Goal: Task Accomplishment & Management: Use online tool/utility

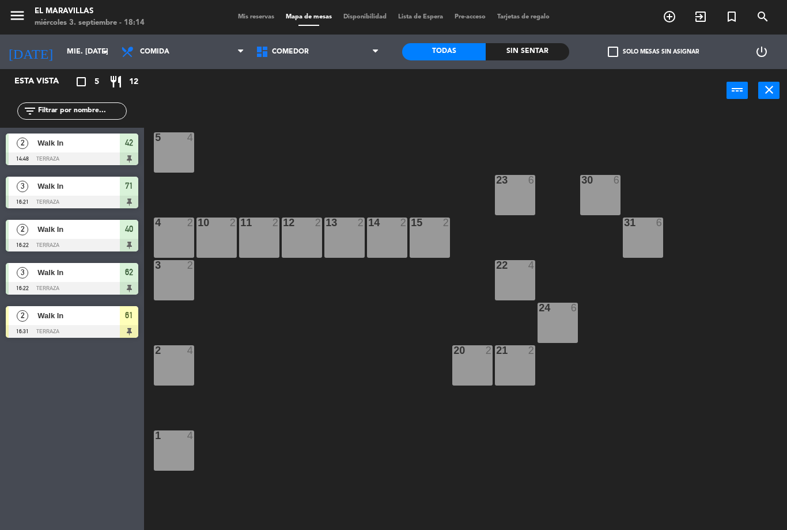
click at [221, 56] on span "Comida" at bounding box center [182, 51] width 135 height 25
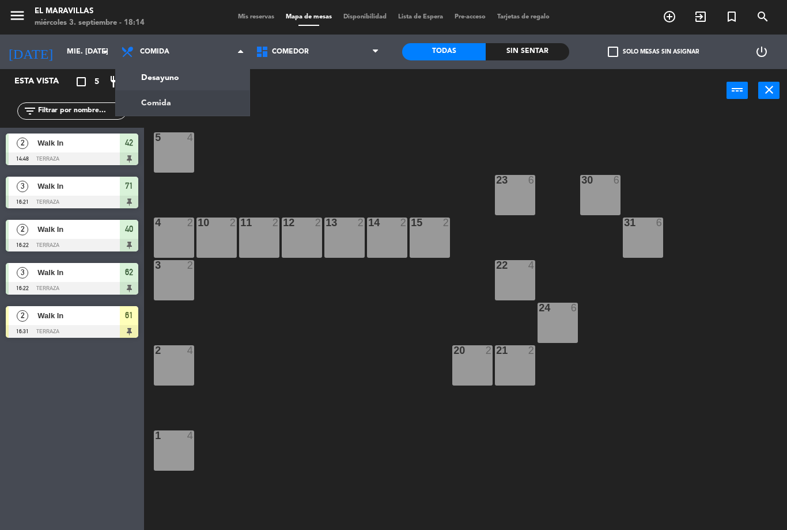
click at [319, 115] on div "5 4 23 6 30 6 4 2 10 2 11 2 12 2 13 2 14 2 15 2 31 6 3 2 22 4 24 6 2 4 20 2 21 …" at bounding box center [469, 321] width 635 height 418
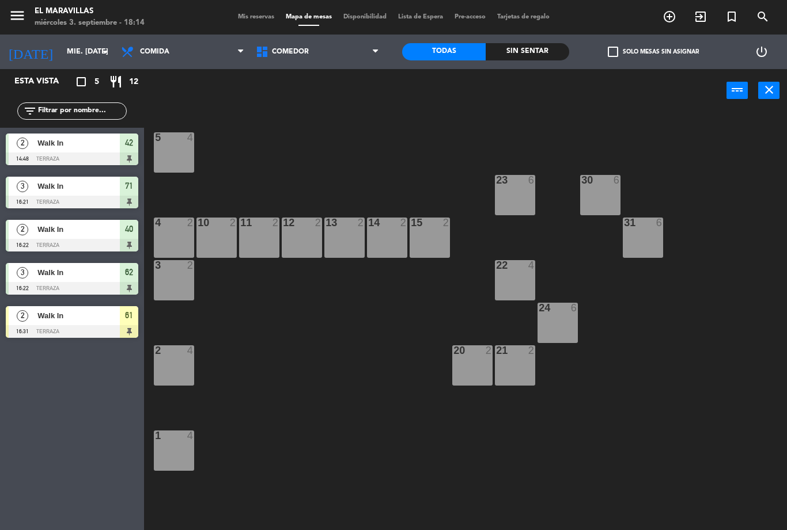
click at [175, 283] on div "3 2" at bounding box center [174, 280] width 40 height 40
click at [293, 344] on div "5 4 23 6 30 6 4 2 10 2 11 2 12 2 13 2 14 2 15 2 31 6 3 2 22 4 24 6 2 4 20 2 21 …" at bounding box center [469, 321] width 635 height 418
click at [171, 375] on div "2 4" at bounding box center [174, 365] width 40 height 40
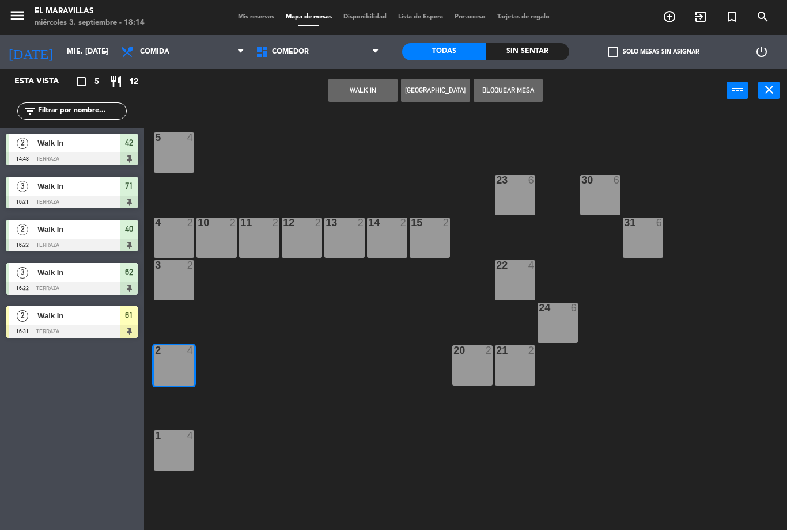
click at [362, 81] on button "WALK IN" at bounding box center [362, 90] width 69 height 23
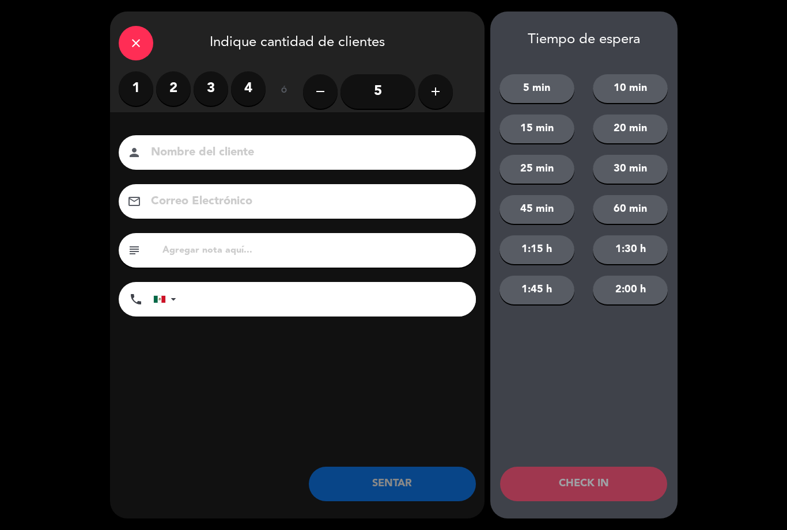
click at [135, 103] on label "1" at bounding box center [136, 88] width 35 height 35
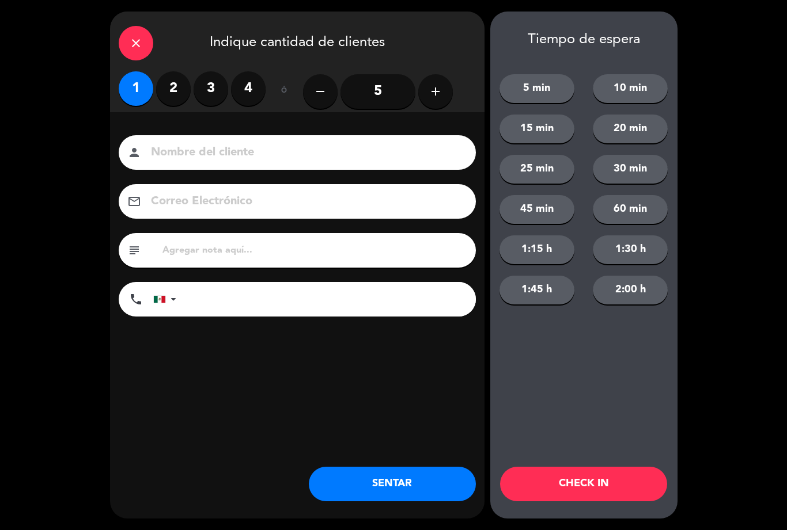
click at [359, 484] on button "SENTAR" at bounding box center [392, 484] width 167 height 35
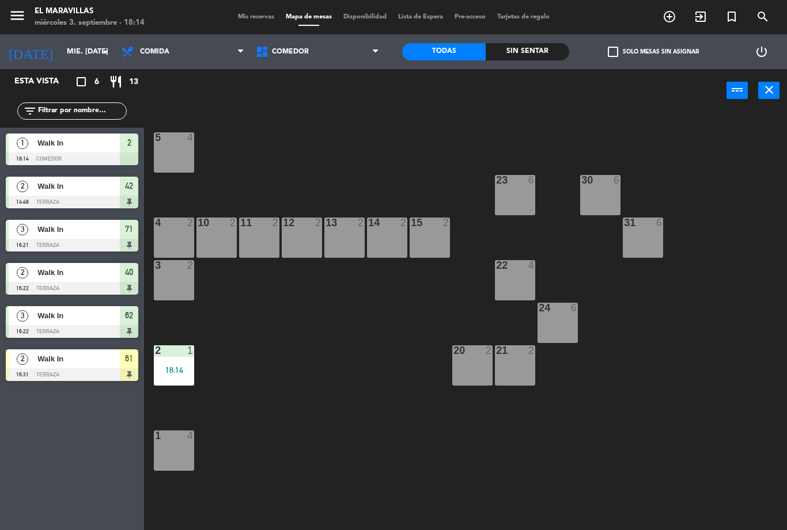
click at [87, 366] on div "Walk In" at bounding box center [77, 359] width 83 height 19
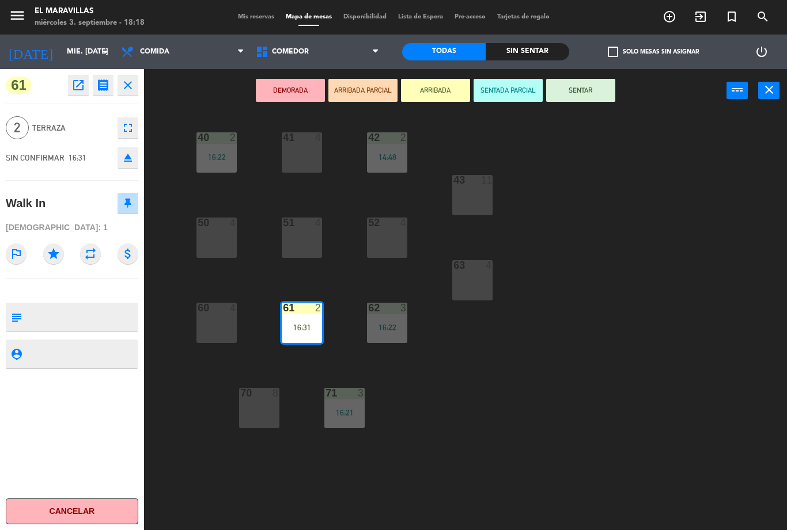
click at [581, 92] on button "SENTAR" at bounding box center [580, 90] width 69 height 23
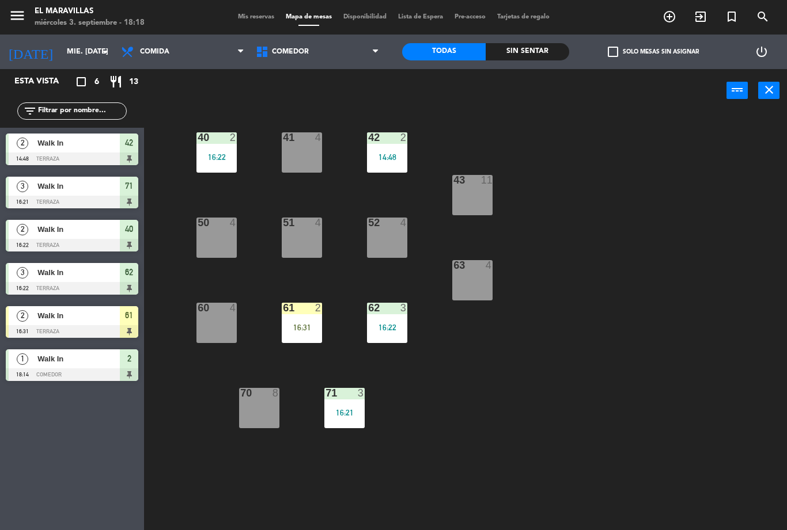
click at [399, 234] on div "52 4" at bounding box center [387, 238] width 40 height 40
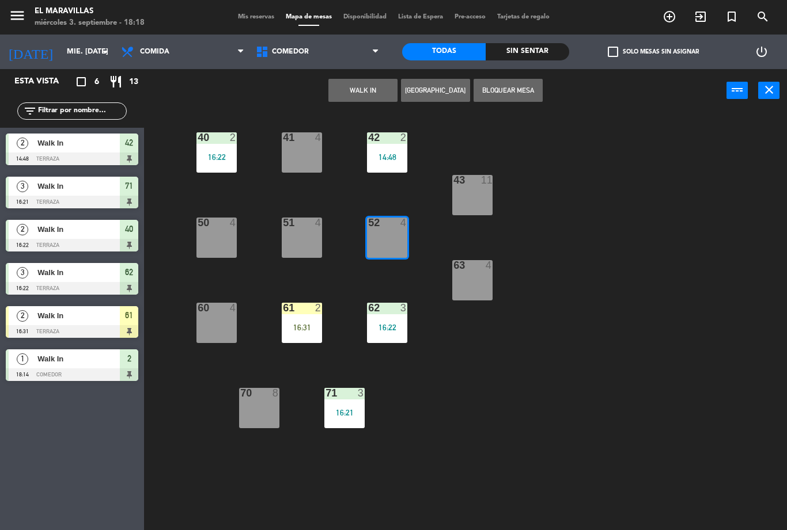
click at [352, 91] on button "WALK IN" at bounding box center [362, 90] width 69 height 23
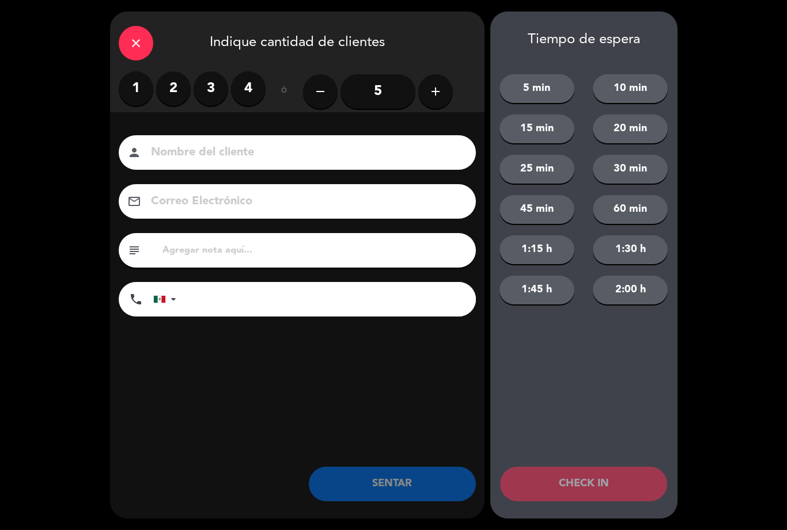
click at [167, 86] on label "2" at bounding box center [173, 88] width 35 height 35
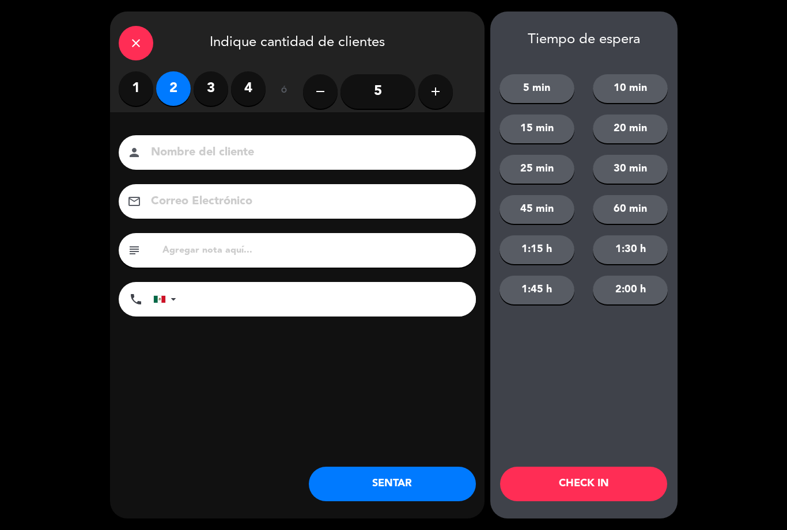
click at [392, 477] on button "SENTAR" at bounding box center [392, 484] width 167 height 35
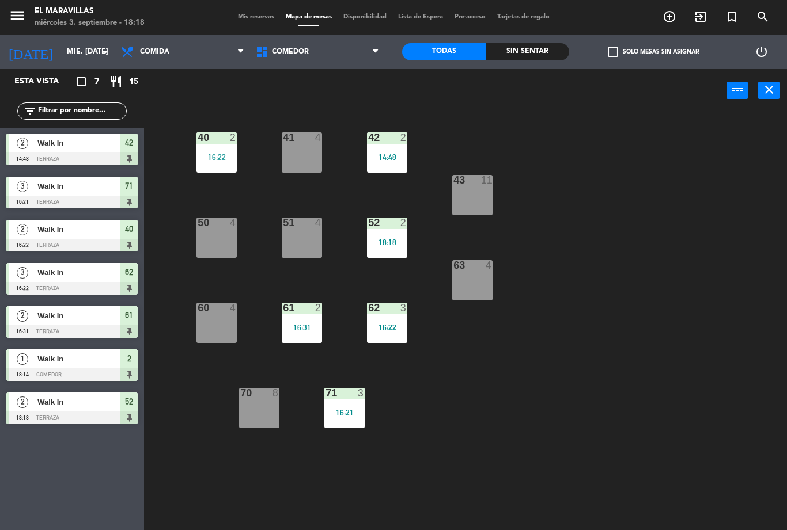
click at [314, 320] on div "61 2 16:31" at bounding box center [302, 323] width 40 height 40
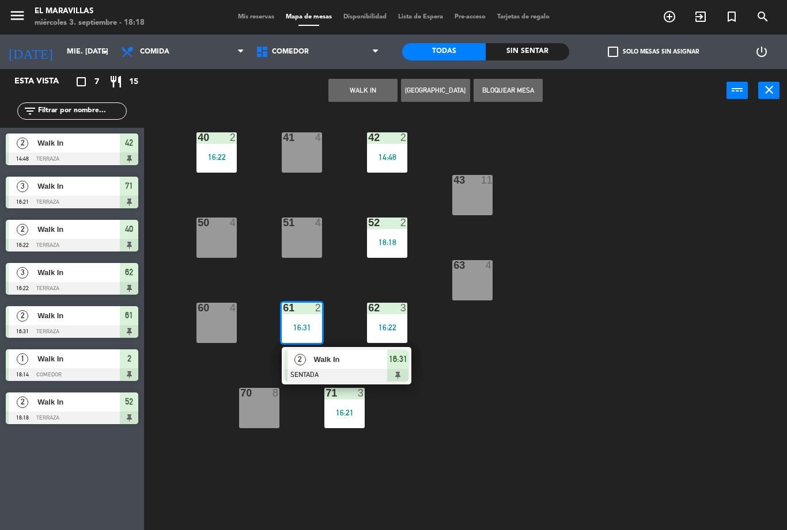
click at [407, 361] on div "16:31" at bounding box center [397, 359] width 21 height 19
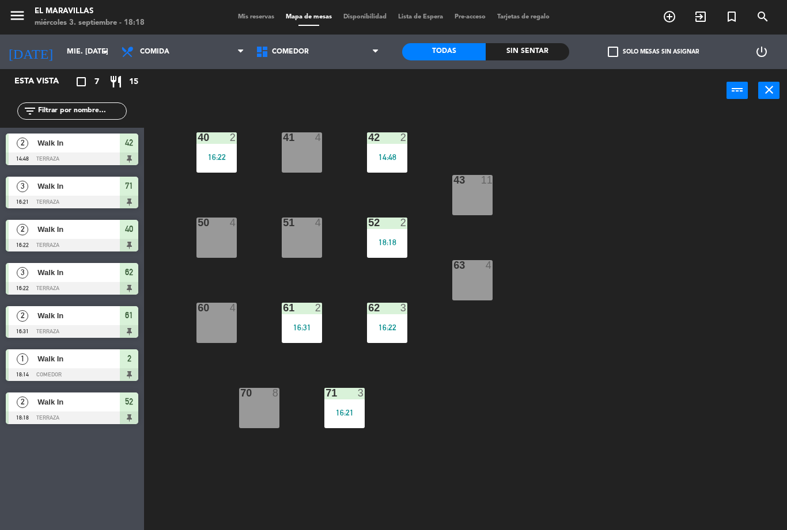
click at [394, 326] on div "16:22" at bounding box center [387, 328] width 40 height 8
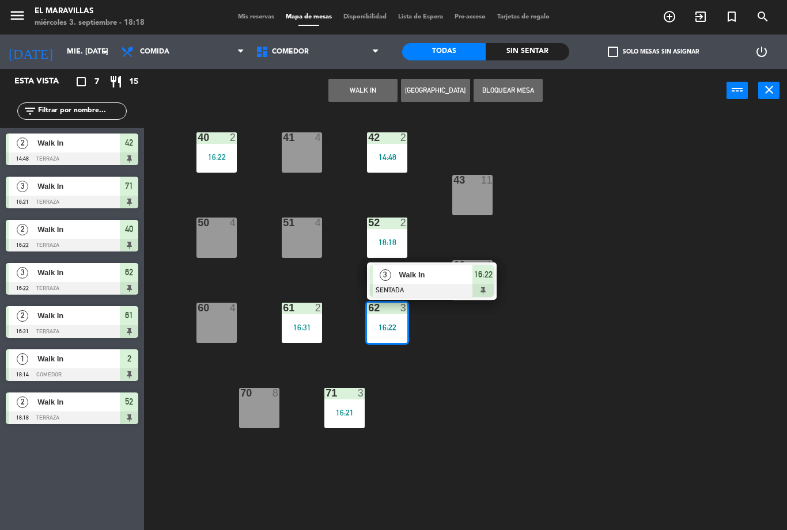
click at [492, 278] on div "16:22" at bounding box center [482, 274] width 21 height 19
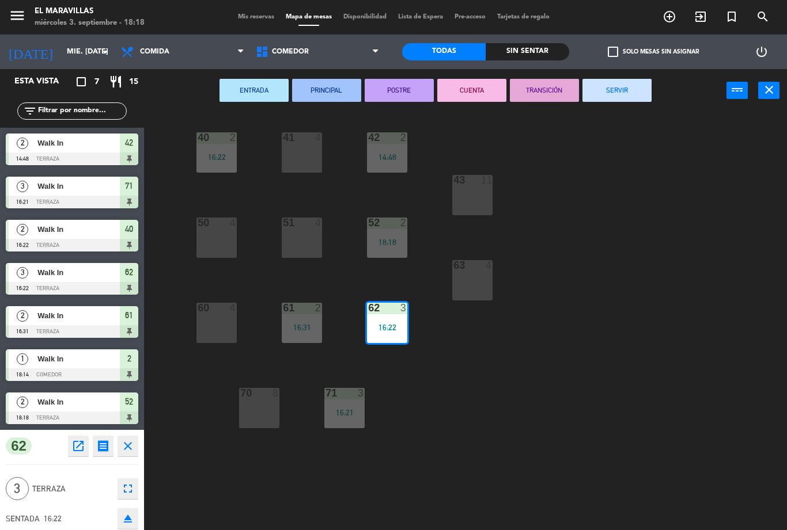
click at [617, 86] on button "SERVIR" at bounding box center [616, 90] width 69 height 23
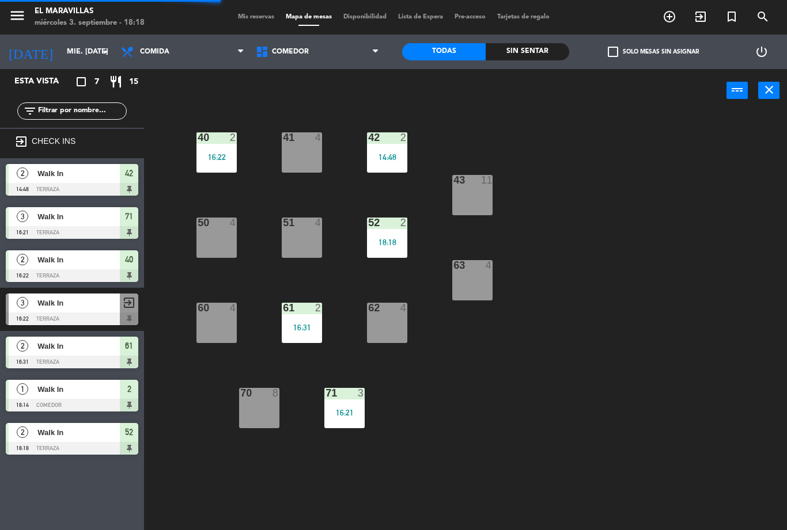
click at [396, 153] on div "14:48" at bounding box center [387, 157] width 40 height 8
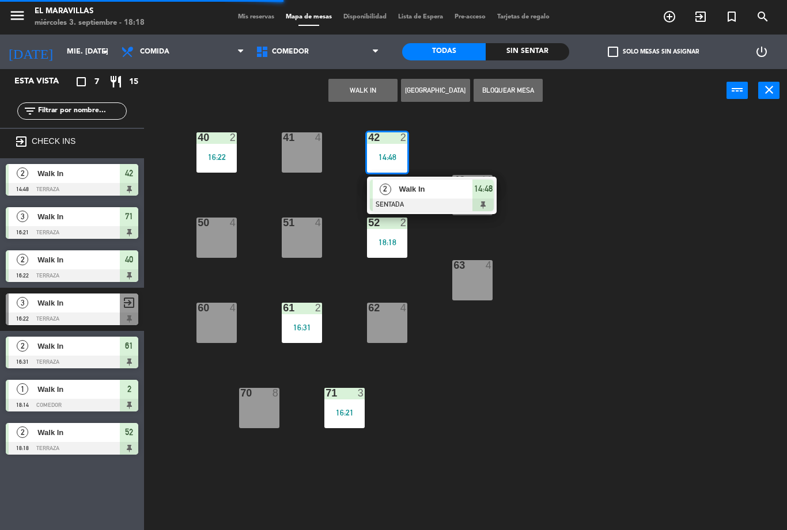
click at [486, 195] on span "14:48" at bounding box center [483, 189] width 18 height 14
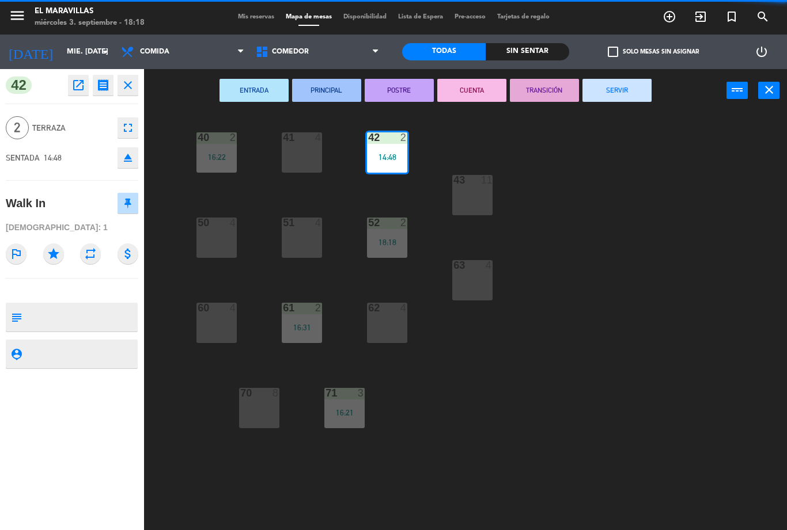
click at [616, 85] on button "SERVIR" at bounding box center [616, 90] width 69 height 23
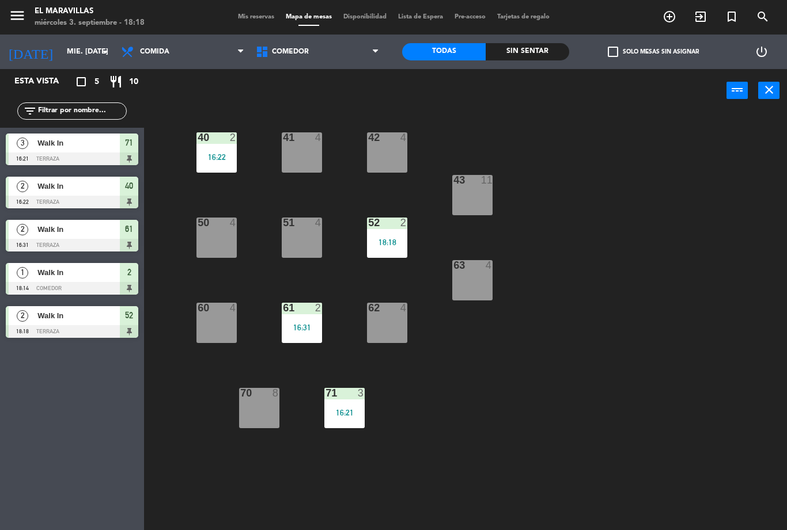
click at [223, 159] on div "16:22" at bounding box center [216, 157] width 40 height 8
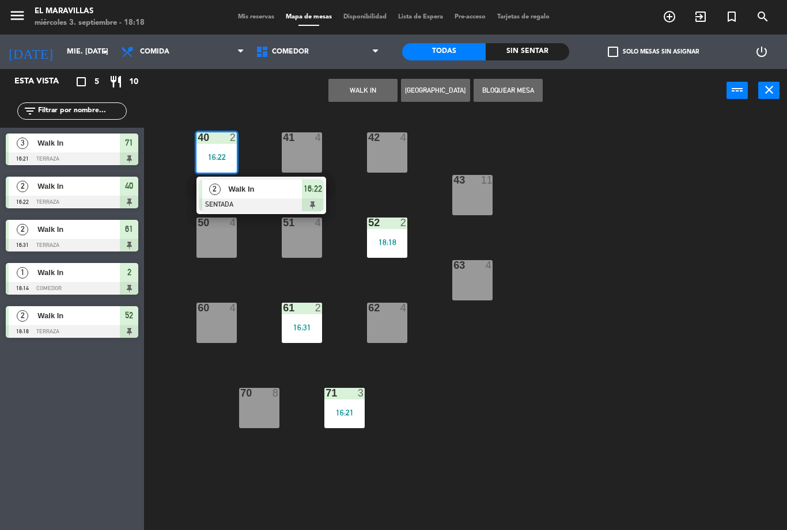
click at [312, 198] on div "16:22" at bounding box center [312, 189] width 21 height 19
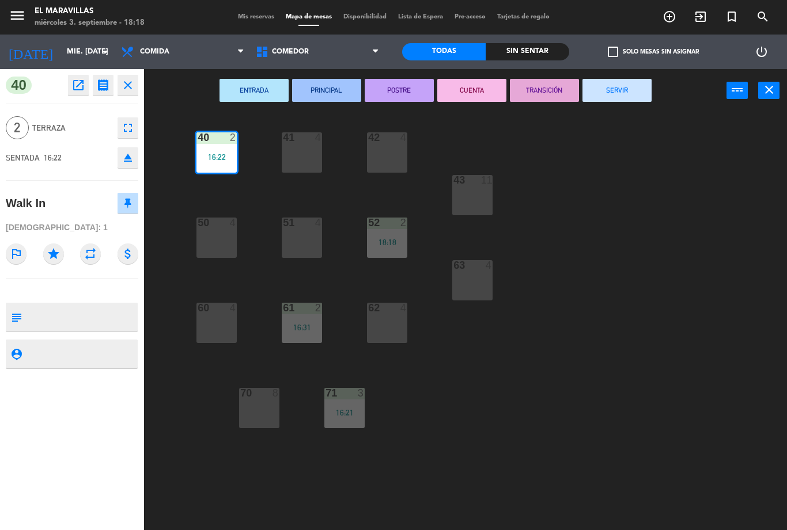
click at [608, 88] on button "SERVIR" at bounding box center [616, 90] width 69 height 23
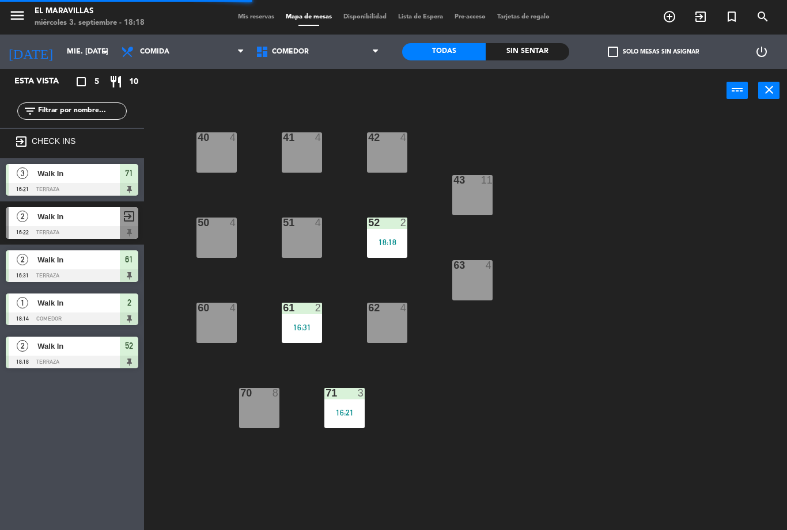
click at [317, 335] on div "61 2 16:31" at bounding box center [302, 323] width 40 height 40
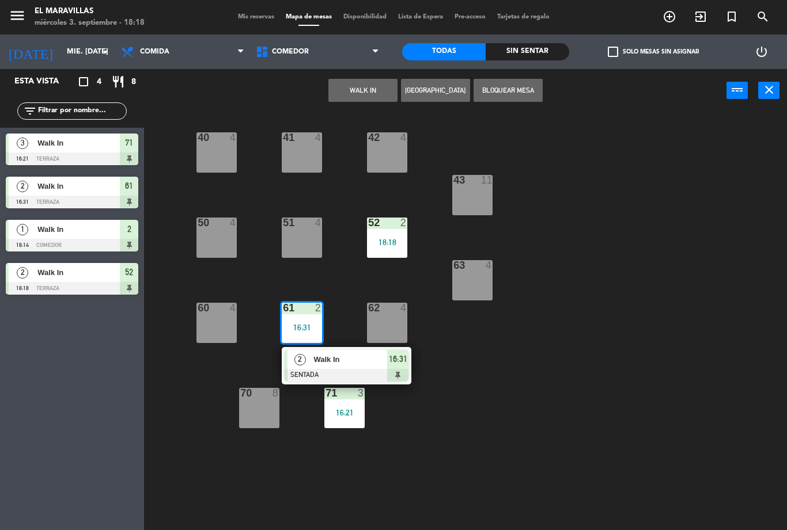
click at [406, 360] on span "16:31" at bounding box center [398, 359] width 18 height 14
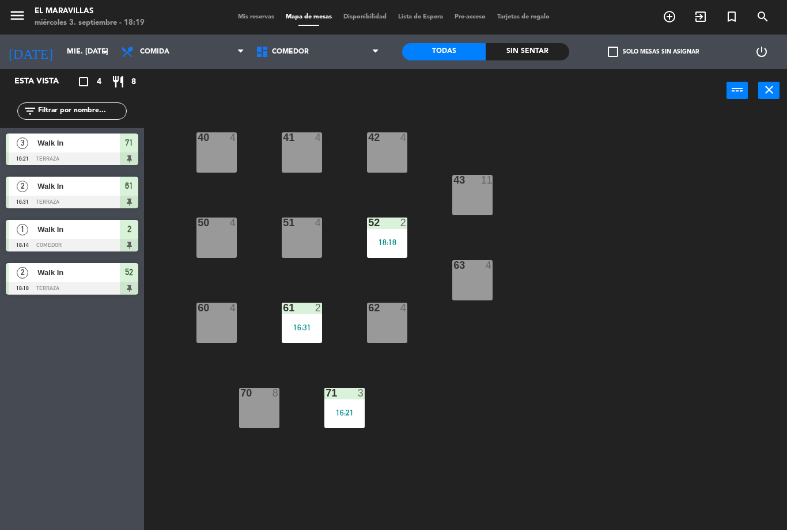
click at [352, 401] on div "71 3 16:21" at bounding box center [344, 408] width 40 height 40
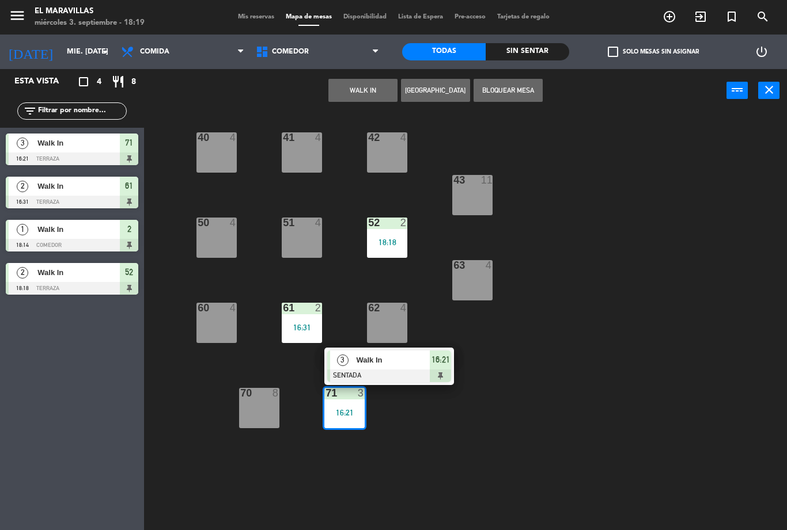
click at [432, 371] on div at bounding box center [389, 376] width 124 height 13
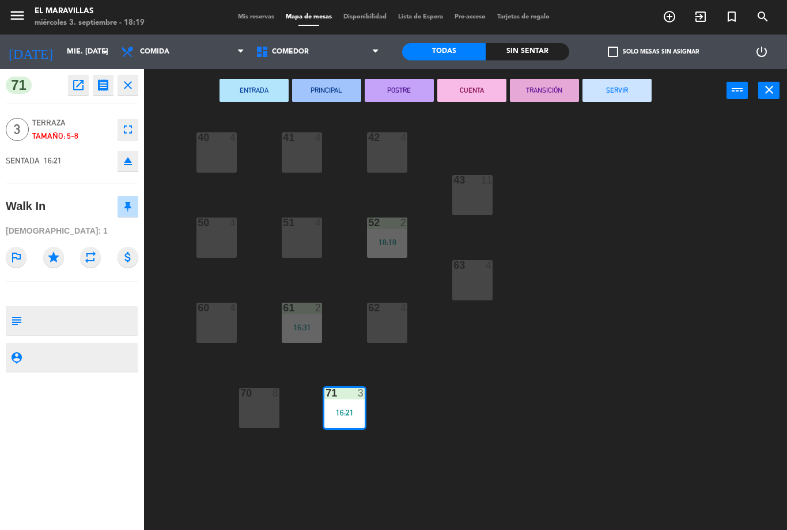
click at [635, 92] on button "SERVIR" at bounding box center [616, 90] width 69 height 23
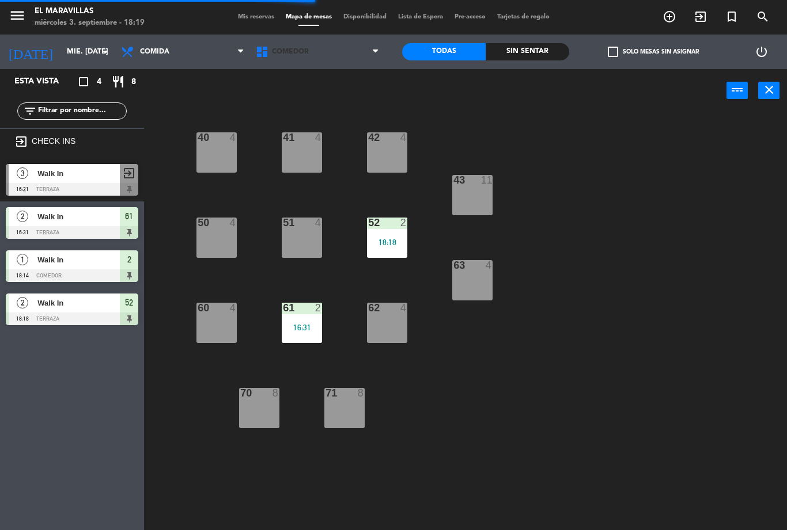
click at [292, 42] on span "Comedor" at bounding box center [317, 51] width 135 height 25
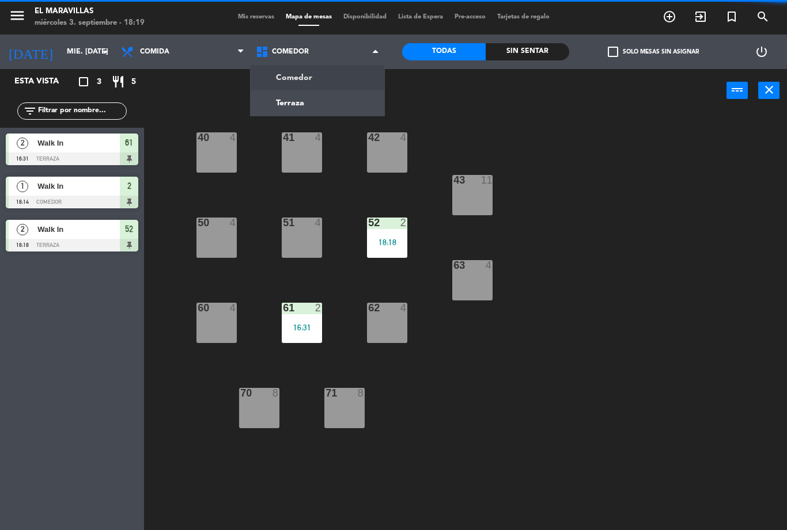
click at [329, 99] on ng-component "menu El Maravillas miércoles 3. septiembre - 18:19 Mis reservas Mapa de mesas D…" at bounding box center [393, 265] width 787 height 530
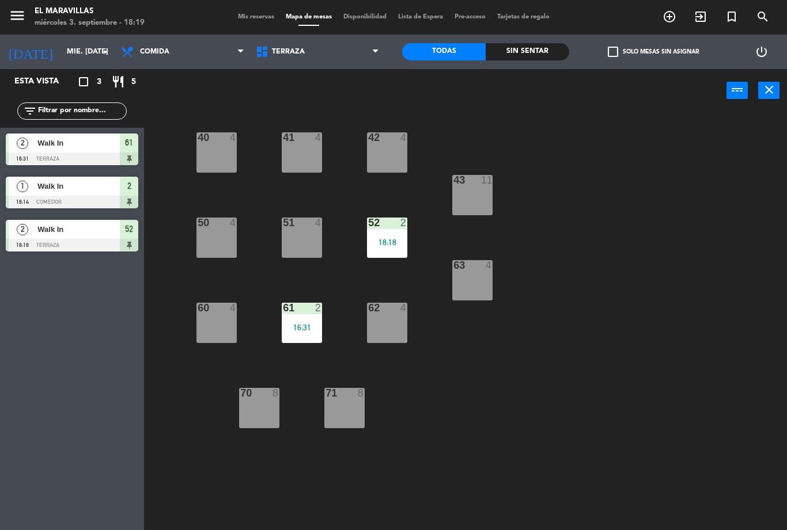
click at [344, 52] on span "Terraza" at bounding box center [317, 51] width 135 height 25
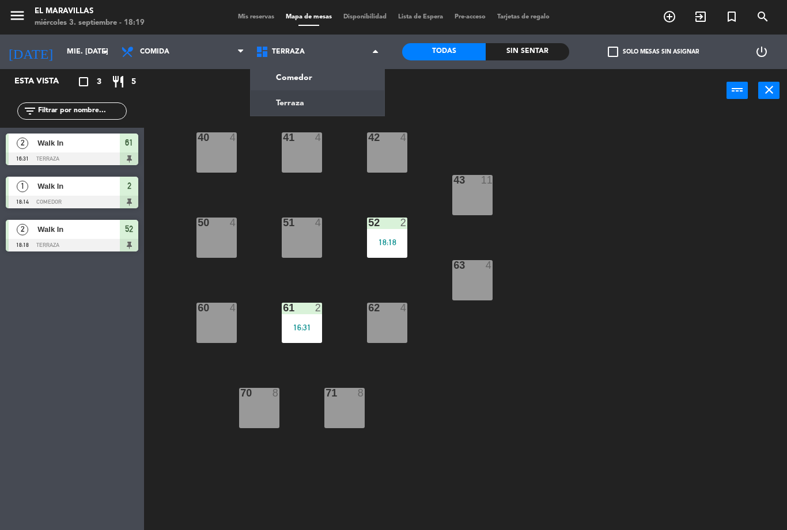
click at [324, 69] on ng-component "menu El Maravillas miércoles 3. septiembre - 18:19 Mis reservas Mapa de mesas D…" at bounding box center [393, 265] width 787 height 530
